Goal: Information Seeking & Learning: Learn about a topic

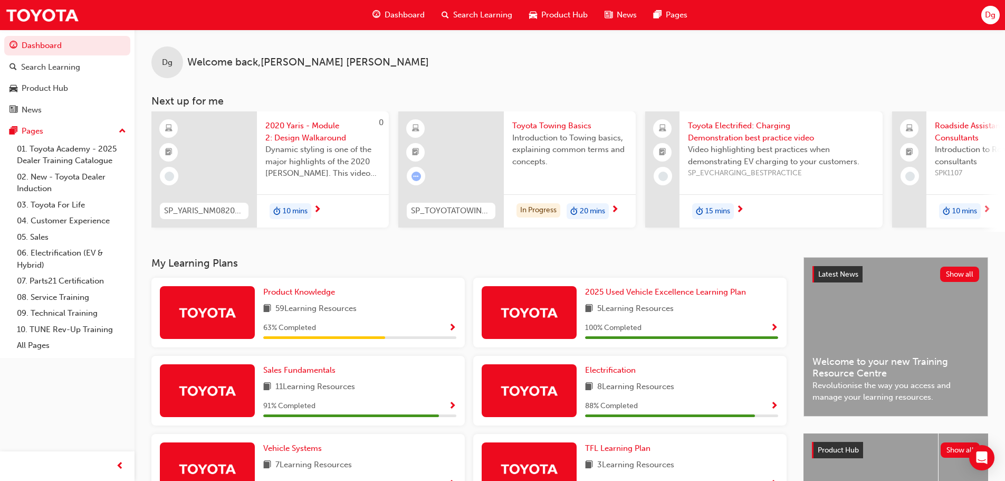
click at [793, 73] on div "Dg Welcome back , [PERSON_NAME]" at bounding box center [570, 54] width 870 height 49
click at [310, 294] on span "Product Knowledge" at bounding box center [299, 291] width 72 height 9
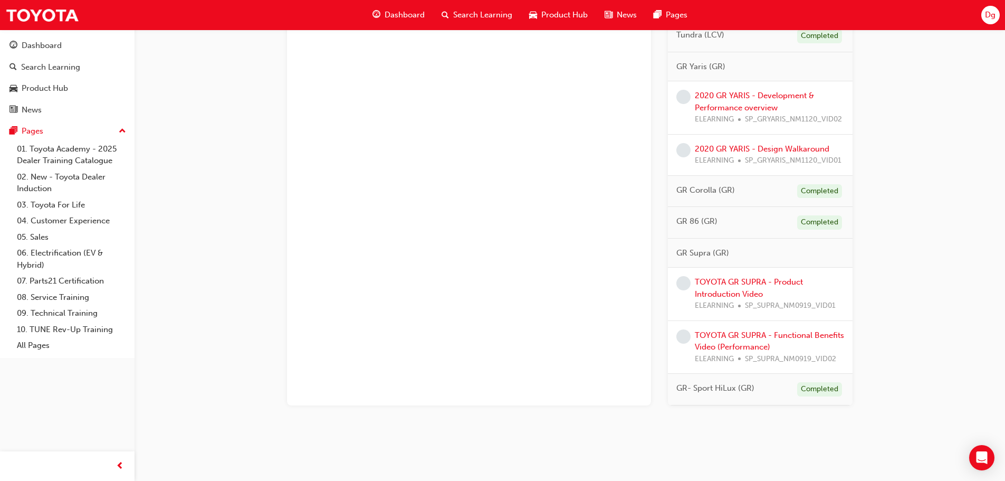
scroll to position [1470, 0]
click at [738, 275] on link "TOYOTA GR SUPRA - Product Introduction Video" at bounding box center [749, 286] width 108 height 22
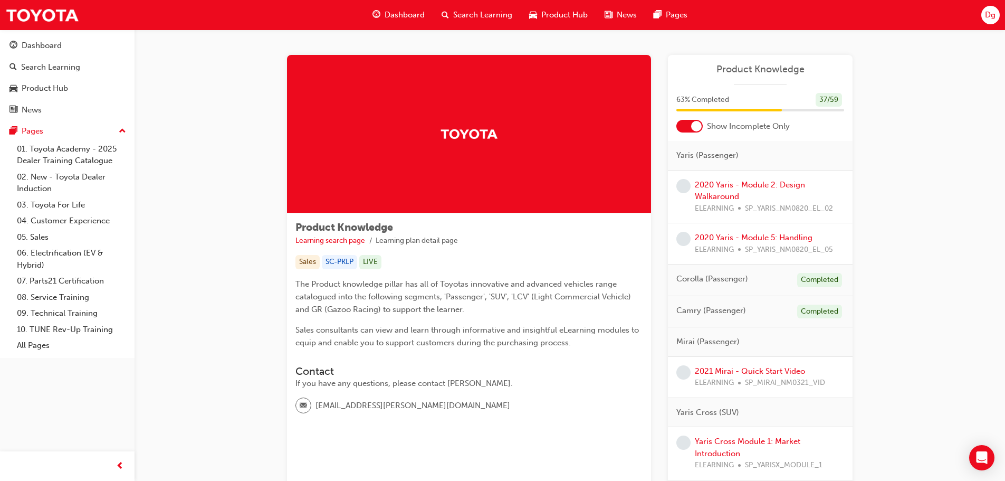
click at [475, 12] on span "Search Learning" at bounding box center [482, 15] width 59 height 12
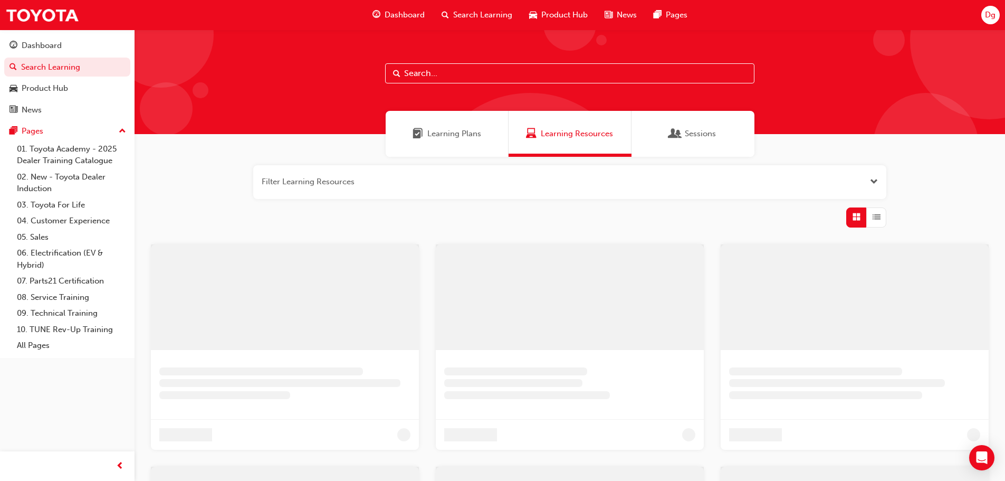
click at [560, 137] on span "Learning Resources" at bounding box center [577, 134] width 72 height 12
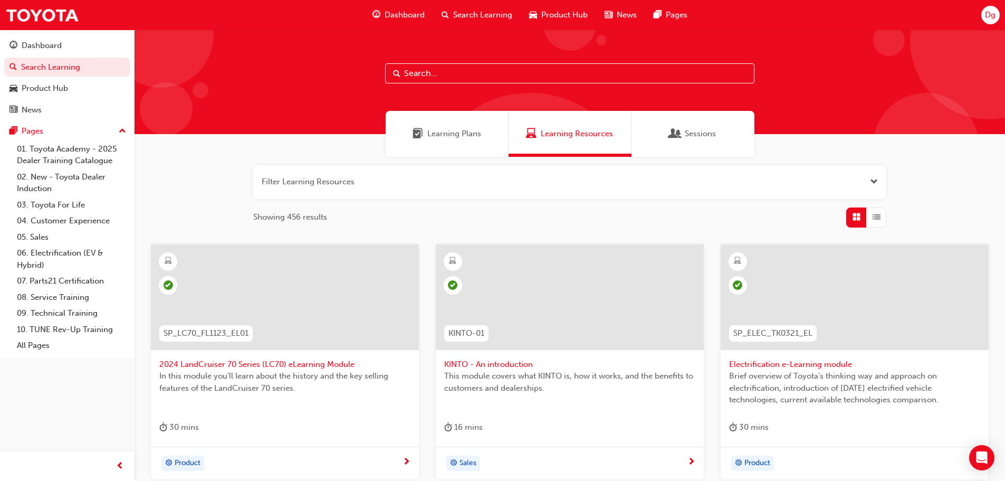
paste input "SP_FORTUNER_FL0820_DPG"
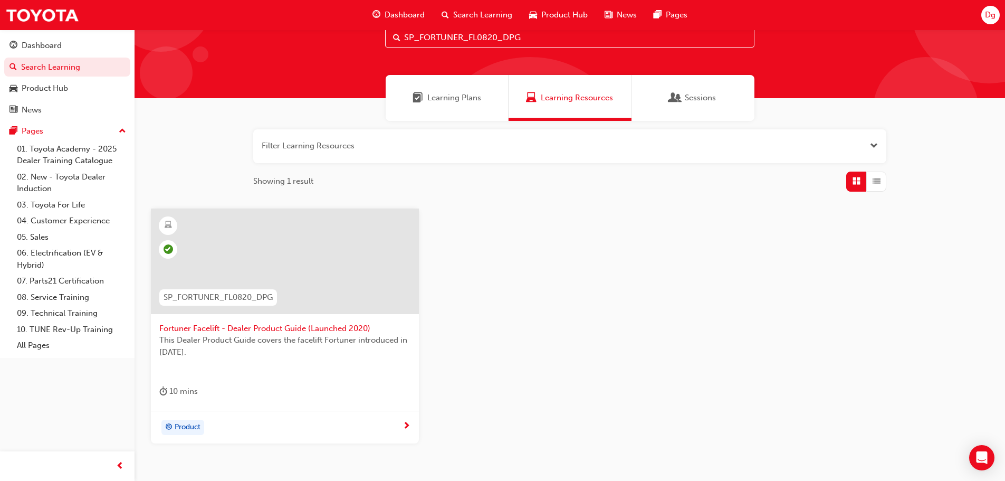
scroll to position [46, 0]
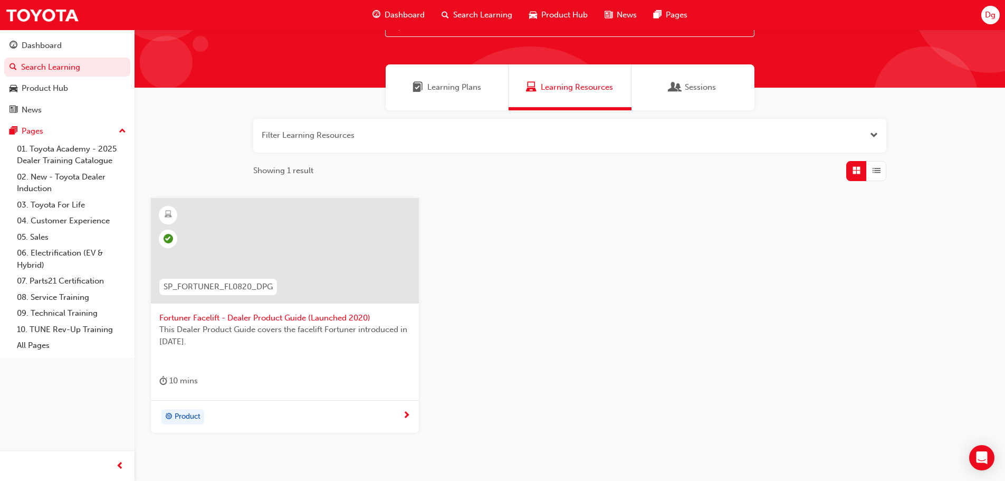
type input "SP_FORTUNER_FL0820_DPG"
